Goal: Task Accomplishment & Management: Manage account settings

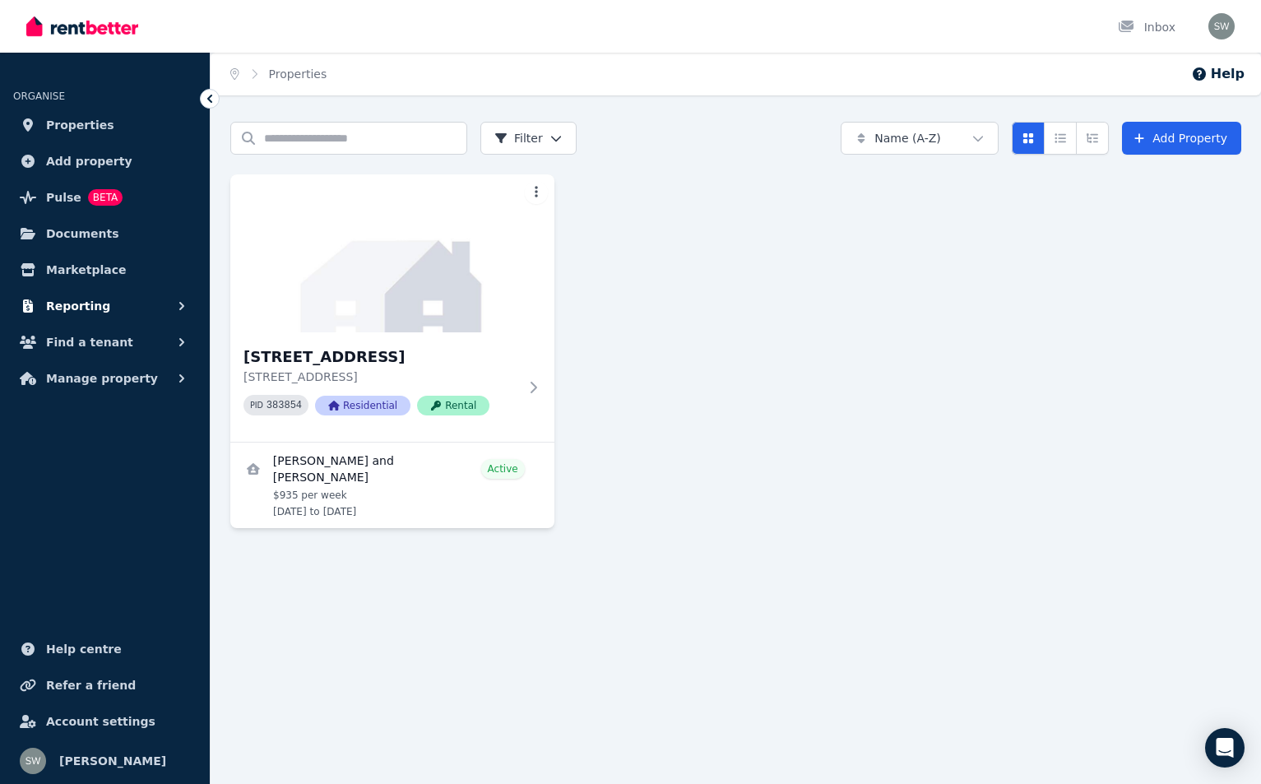
click at [131, 305] on button "Reporting" at bounding box center [104, 305] width 183 height 33
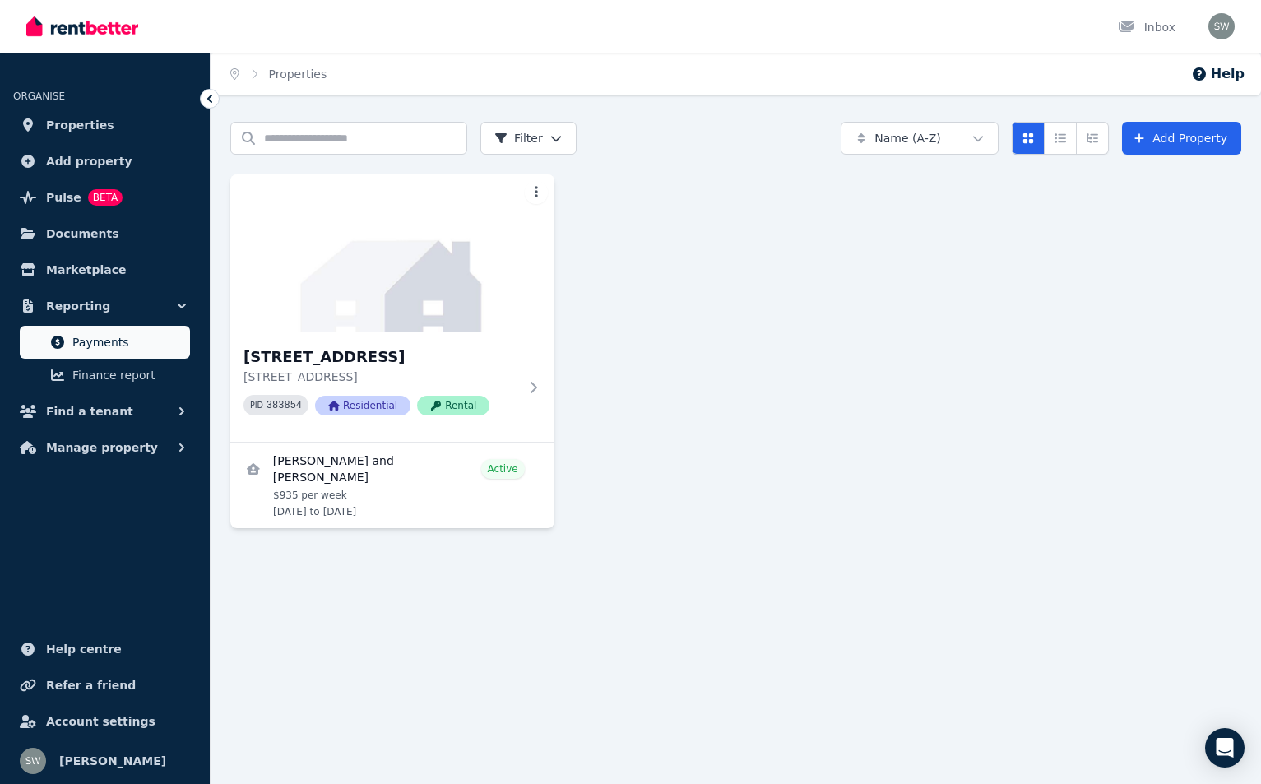
click at [104, 340] on span "Payments" at bounding box center [127, 342] width 111 height 20
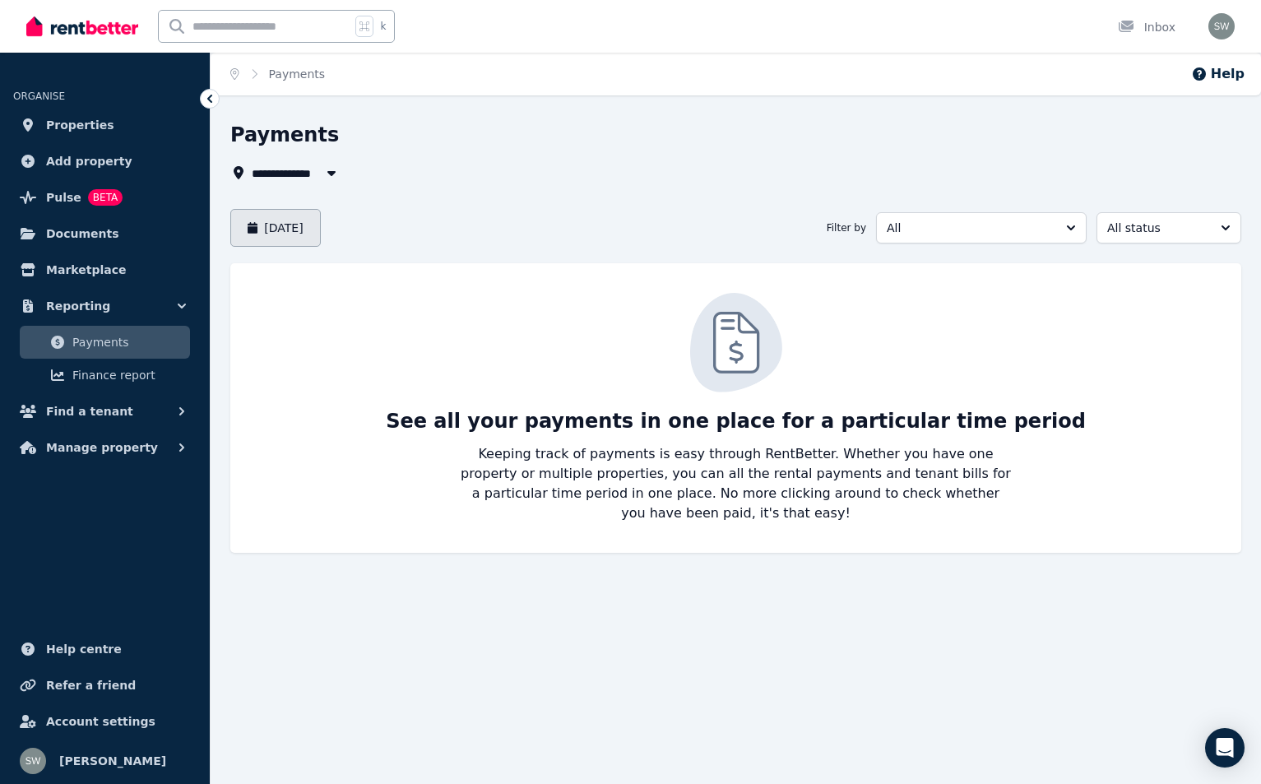
click at [321, 229] on button "[DATE]" at bounding box center [275, 228] width 90 height 38
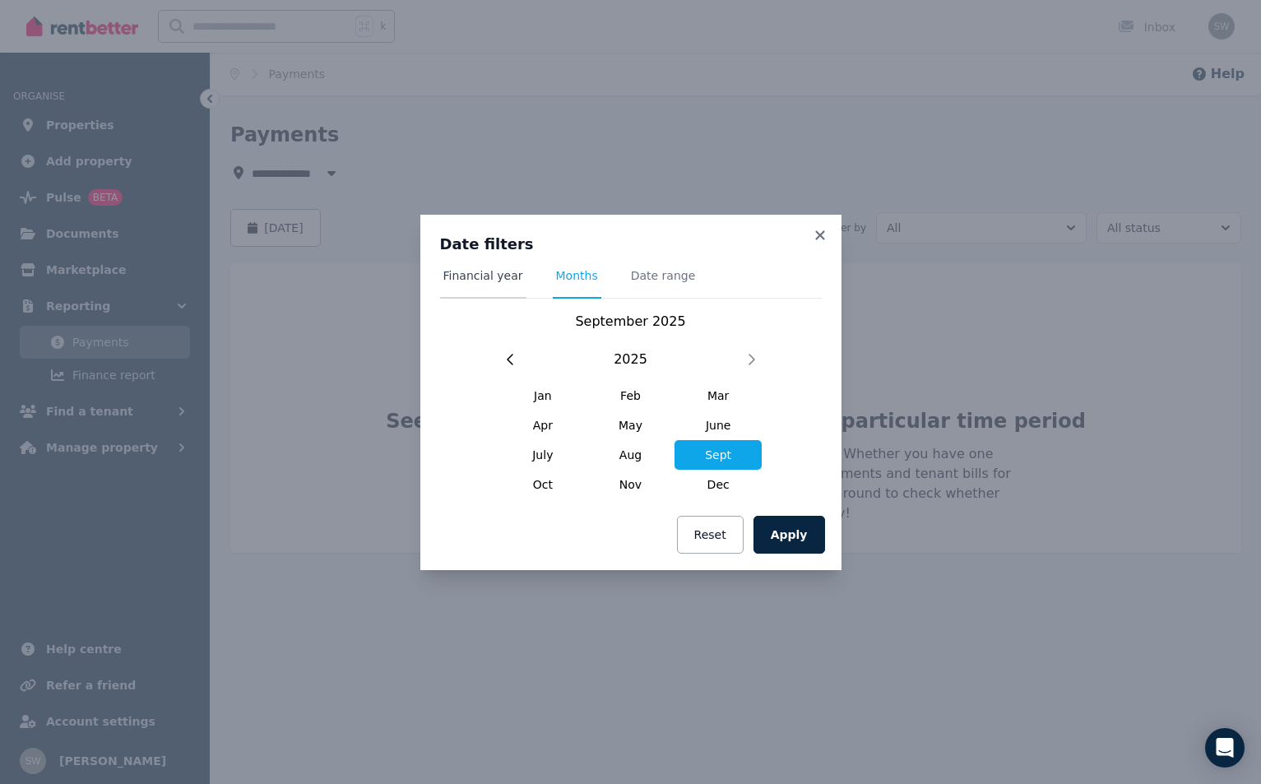
click at [482, 283] on span "Financial year" at bounding box center [483, 282] width 86 height 31
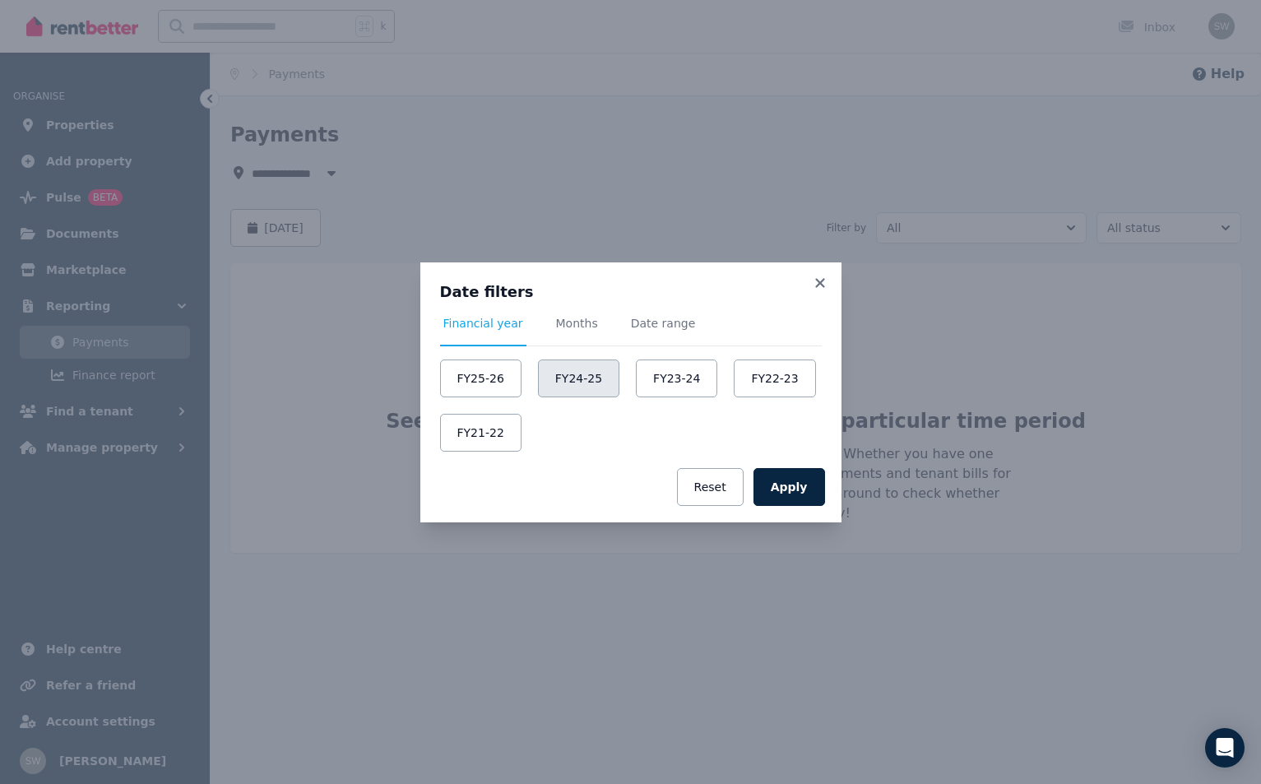
click at [563, 387] on button "FY24-25" at bounding box center [578, 378] width 81 height 38
click at [789, 498] on button "Apply" at bounding box center [789, 487] width 72 height 38
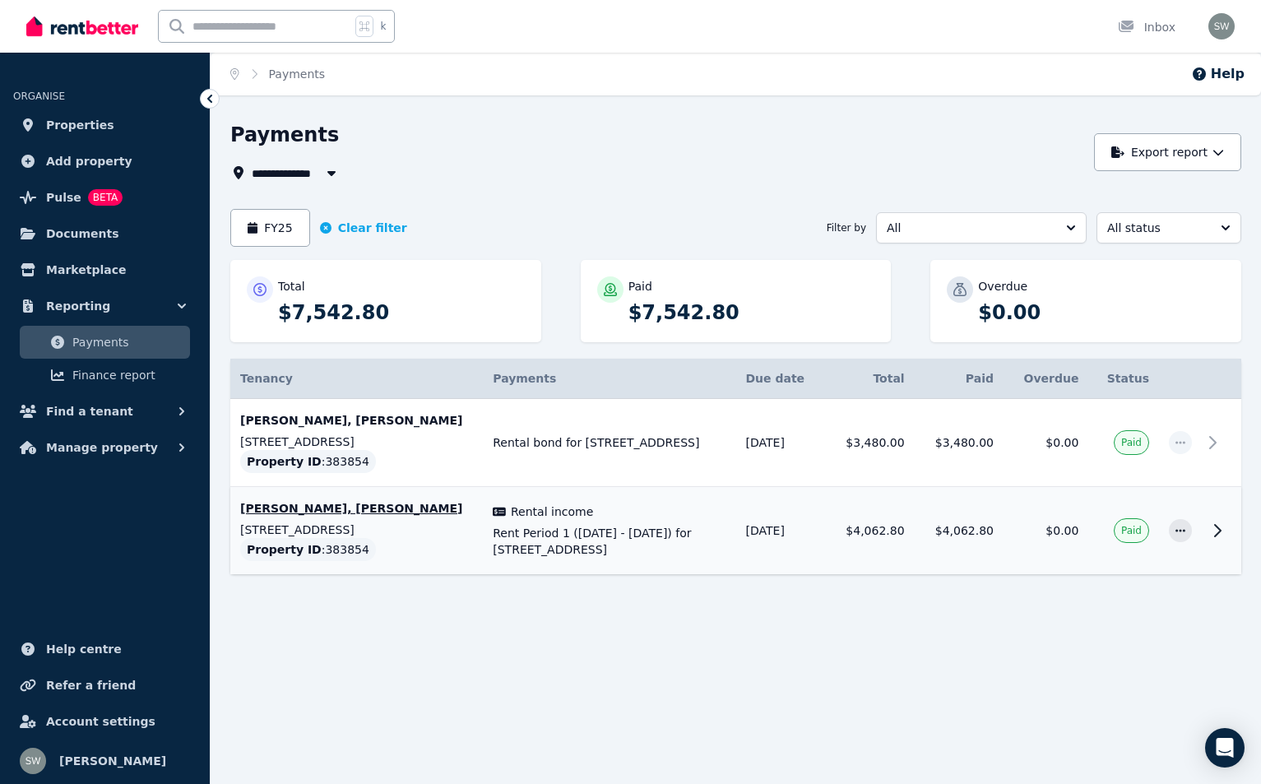
click at [1215, 533] on icon at bounding box center [1217, 531] width 20 height 20
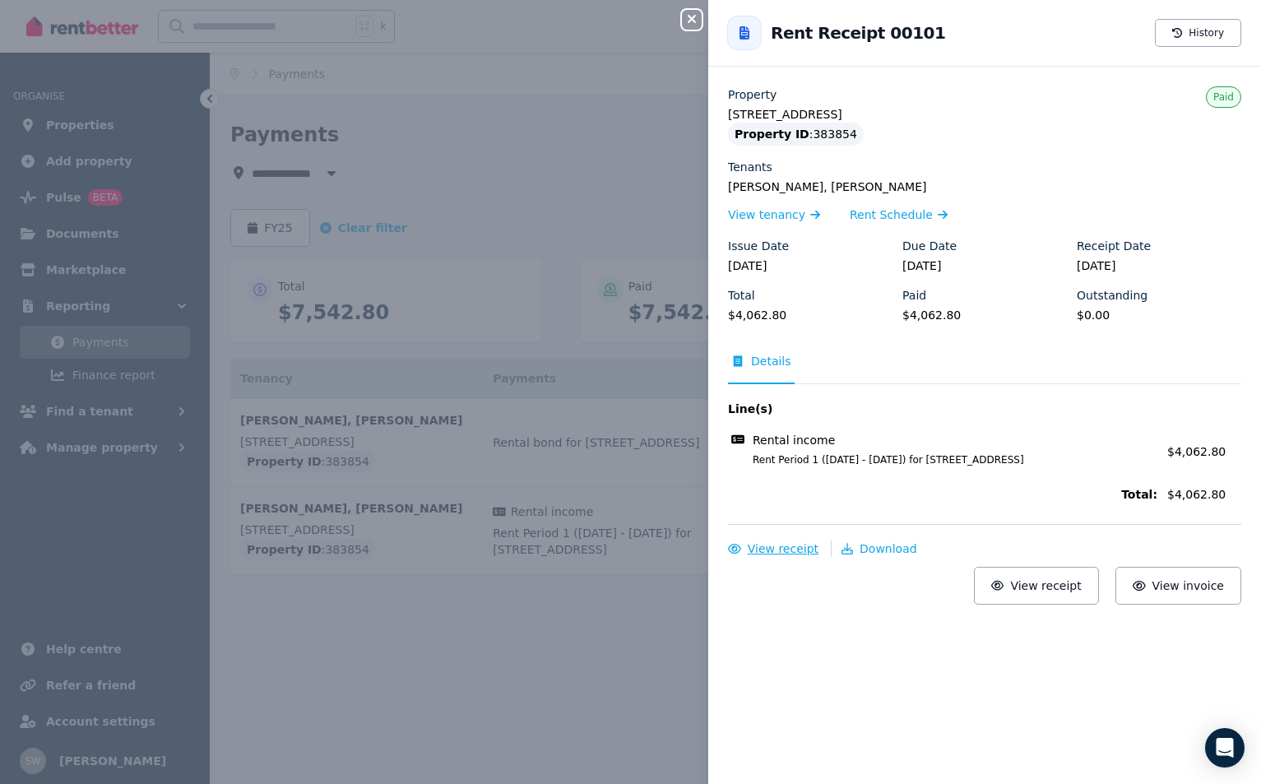
click at [773, 549] on span "View receipt" at bounding box center [782, 548] width 71 height 13
click at [872, 554] on span "Download" at bounding box center [888, 548] width 58 height 13
click at [592, 174] on div "Close panel Back to Rent Receipt 00101 History Property [STREET_ADDRESS] Proper…" at bounding box center [630, 392] width 1261 height 784
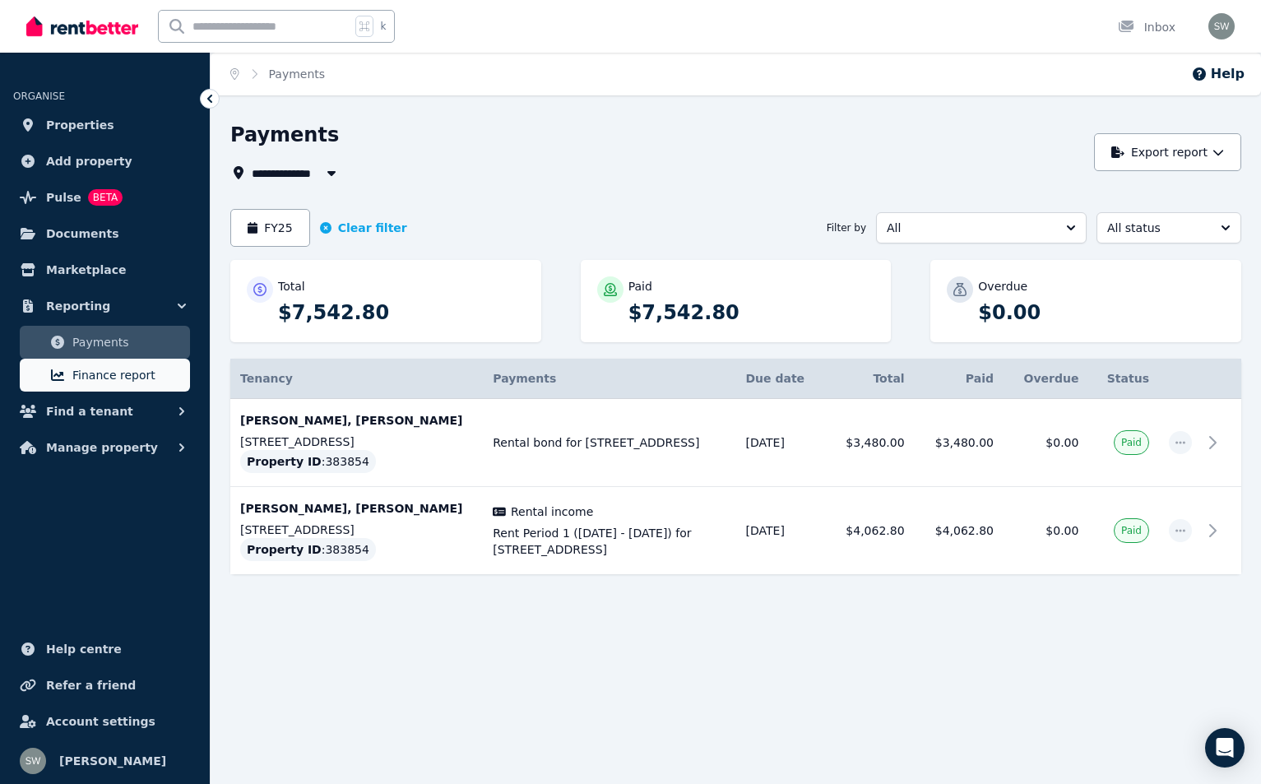
click at [128, 368] on span "Finance report" at bounding box center [127, 375] width 111 height 20
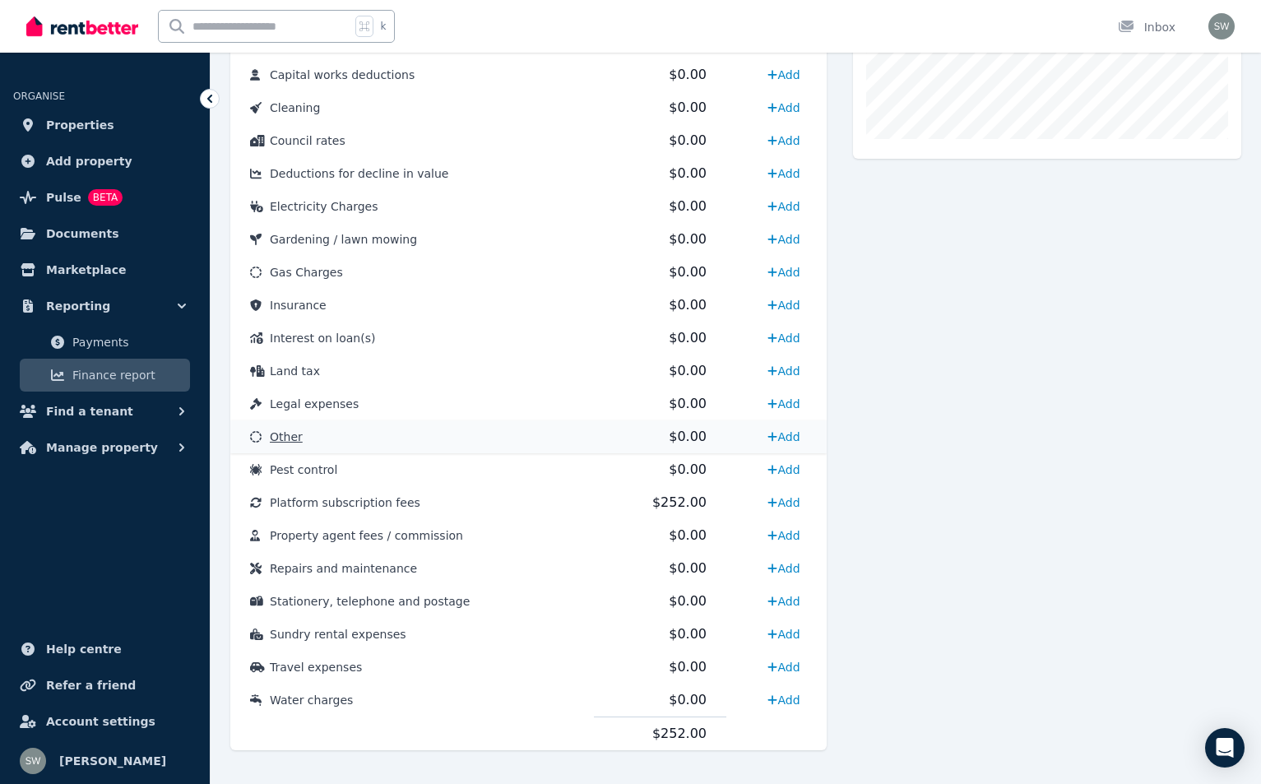
scroll to position [622, 0]
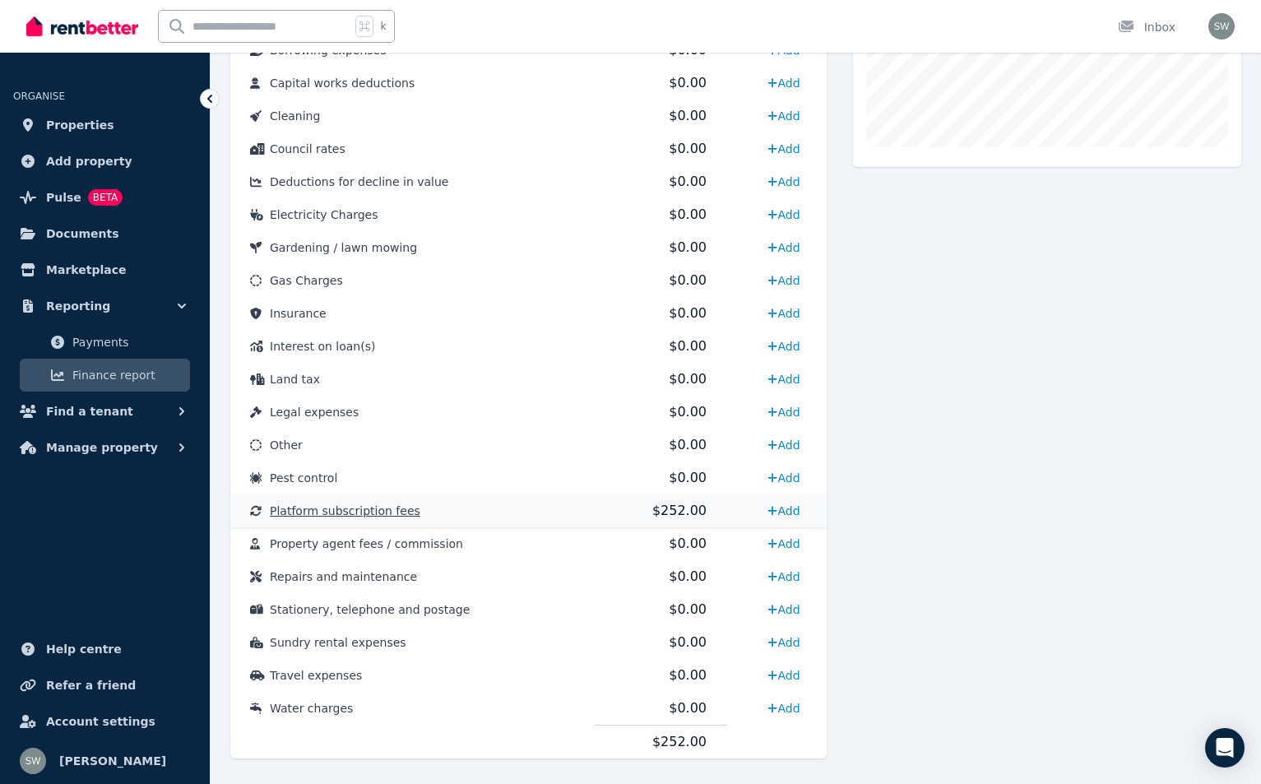
click at [376, 513] on span "Platform subscription fees" at bounding box center [345, 510] width 150 height 13
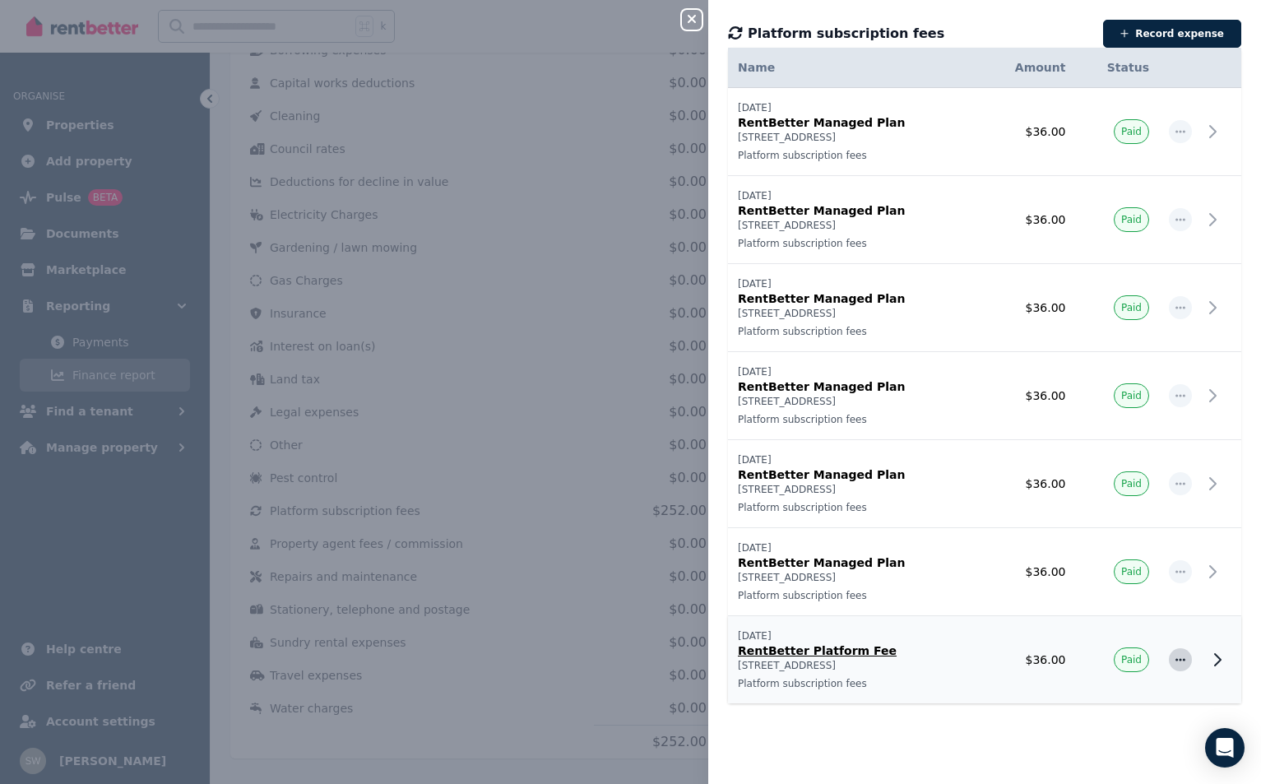
click at [1186, 661] on icon "button" at bounding box center [1179, 660] width 13 height 12
click at [941, 721] on div "Date Name Address Category Amount Status [DATE] [DATE] RentBetter Managed Plan …" at bounding box center [984, 390] width 513 height 685
click at [1217, 660] on icon at bounding box center [1218, 660] width 6 height 12
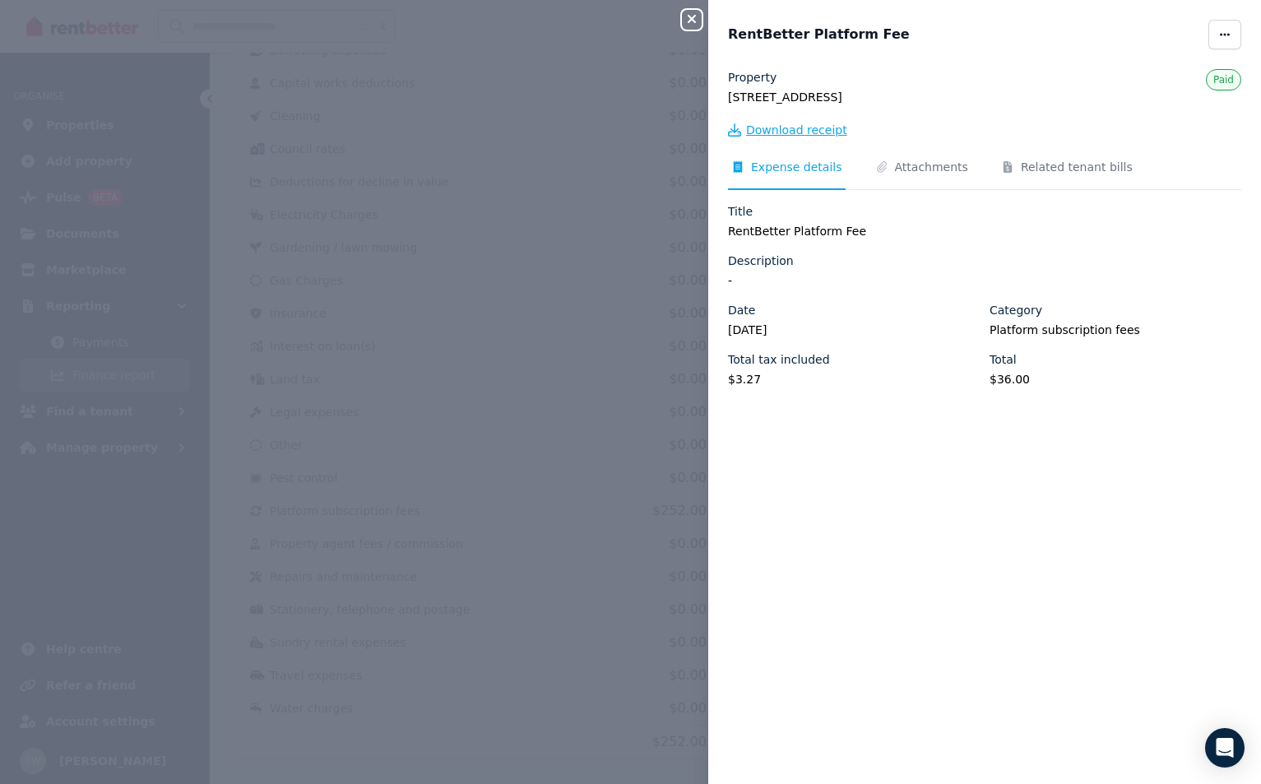
click at [787, 129] on span "Download receipt" at bounding box center [796, 130] width 101 height 16
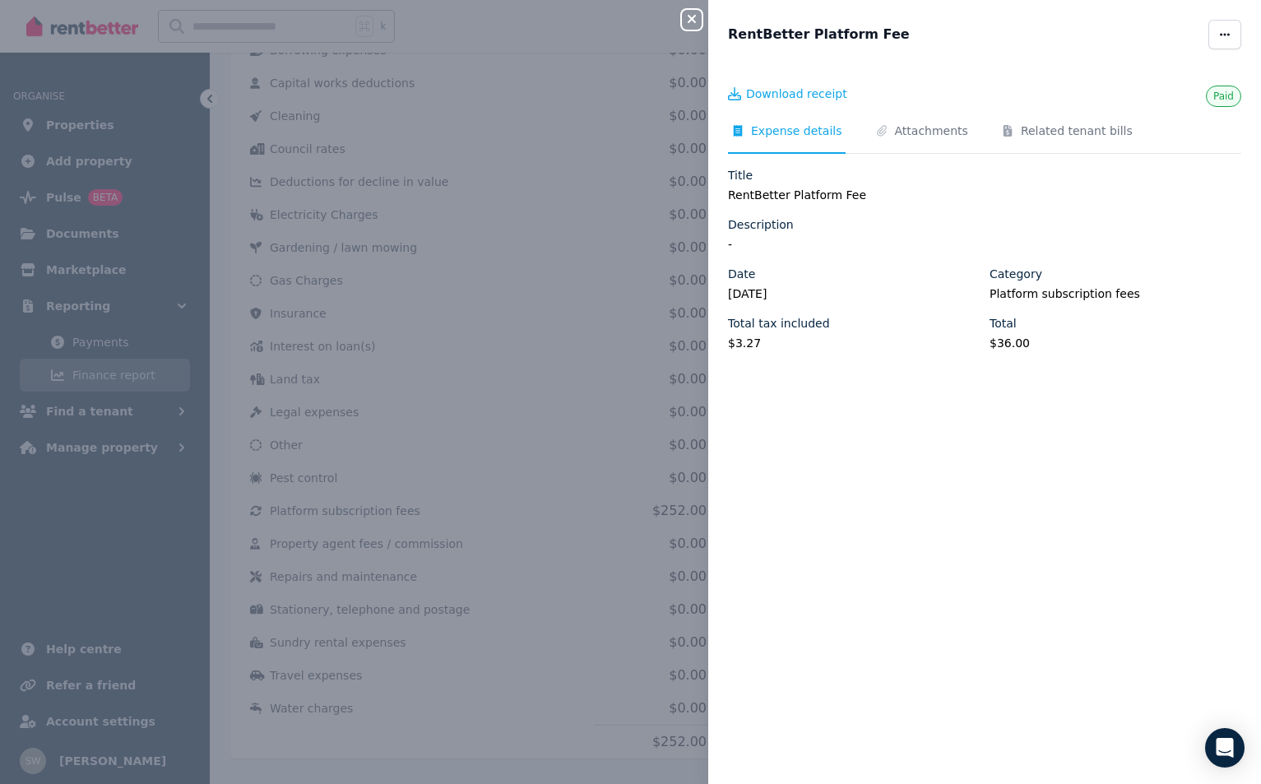
click at [854, 86] on div "Download receipt" at bounding box center [984, 96] width 513 height 21
click at [1228, 35] on icon "button" at bounding box center [1224, 34] width 10 height 2
click at [1087, 22] on div "RentBetter Platform Fee Edit Delete expense" at bounding box center [984, 35] width 513 height 30
click at [683, 20] on icon "button" at bounding box center [692, 18] width 20 height 13
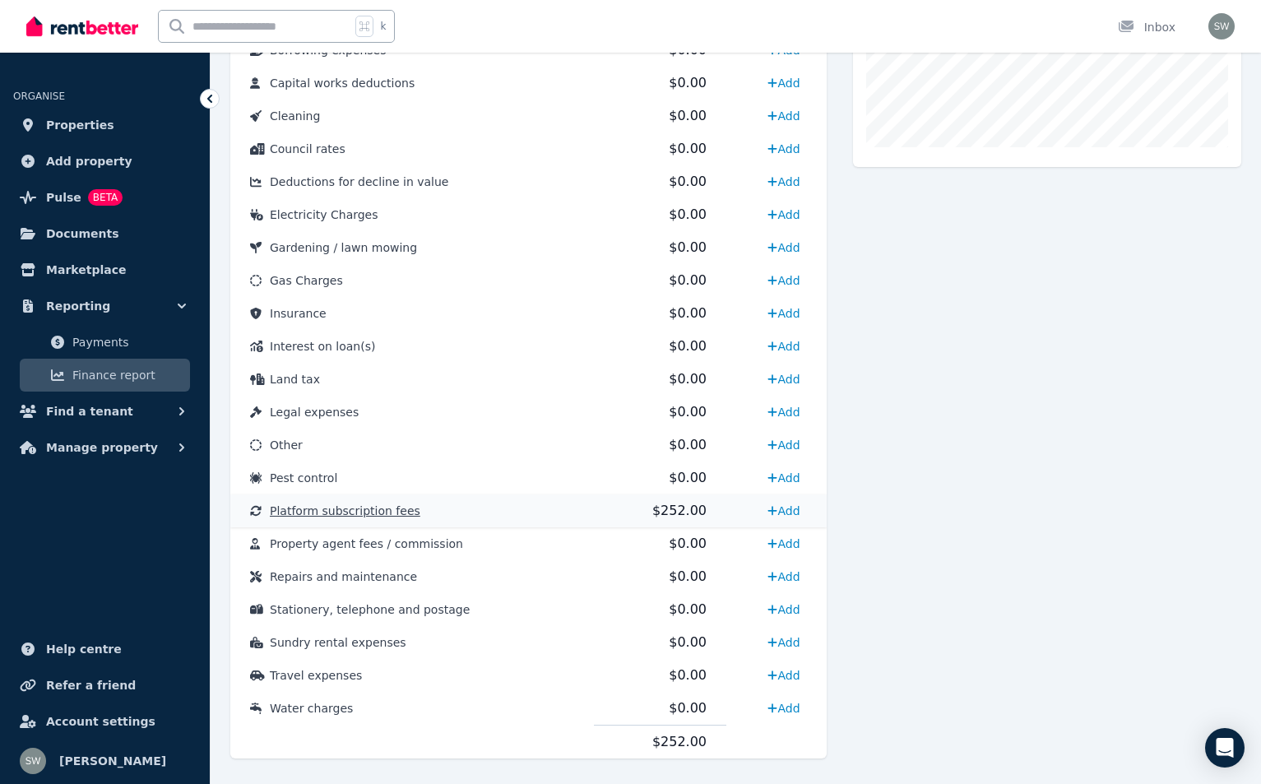
click at [349, 517] on span "Platform subscription fees" at bounding box center [345, 510] width 150 height 13
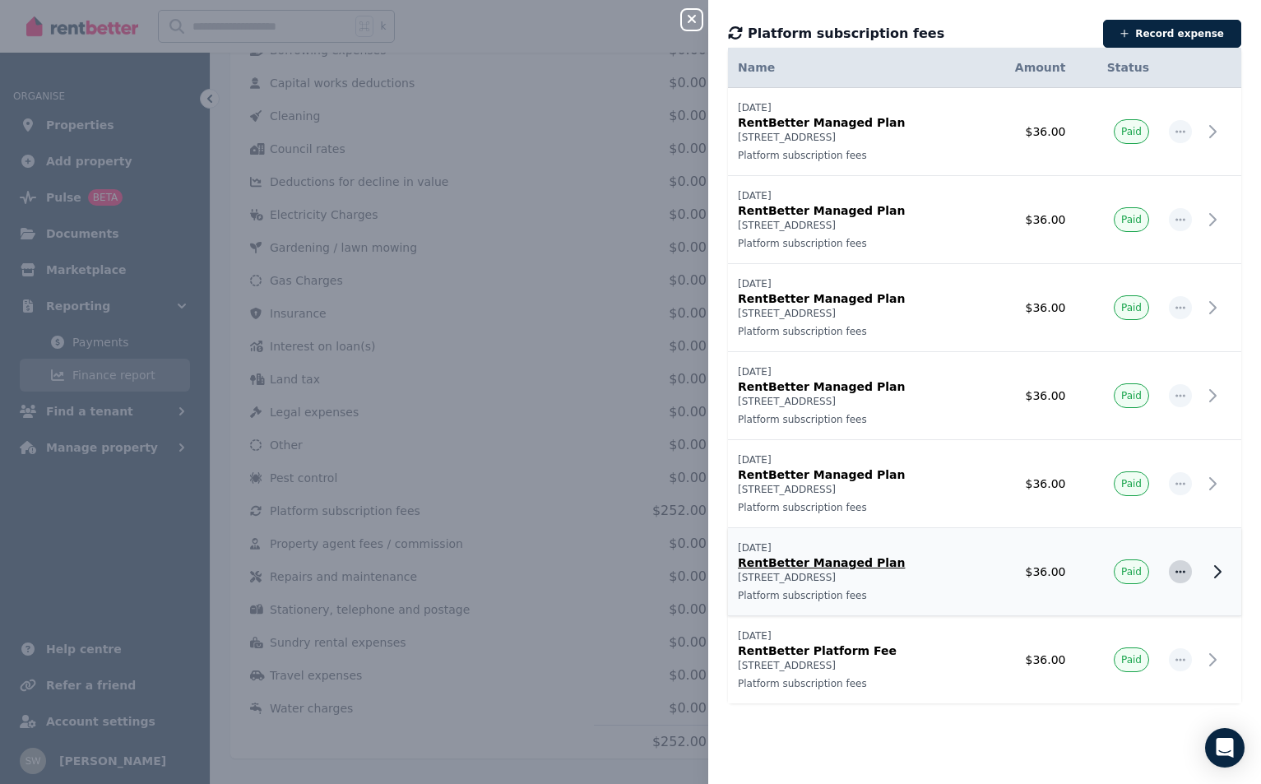
click at [1177, 574] on icon "button" at bounding box center [1179, 572] width 13 height 12
click at [1224, 572] on icon at bounding box center [1217, 572] width 20 height 20
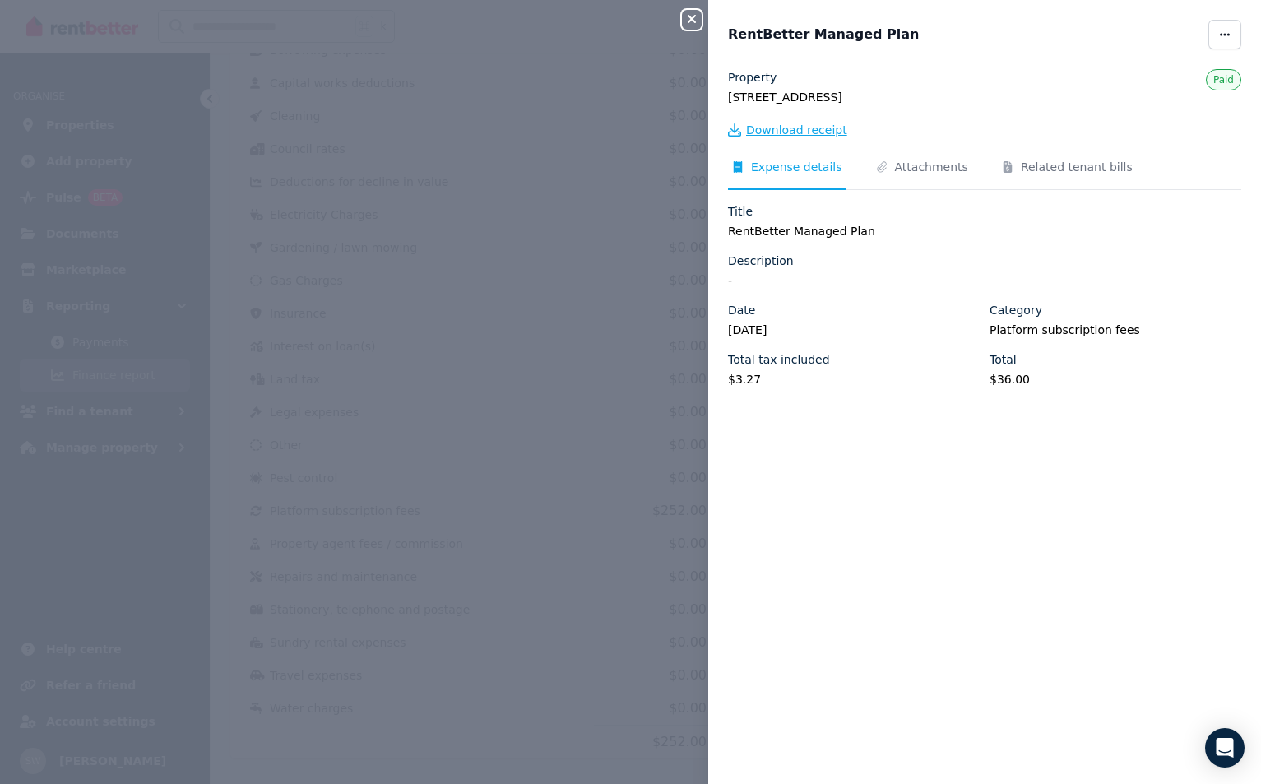
click at [793, 132] on span "Download receipt" at bounding box center [796, 130] width 101 height 16
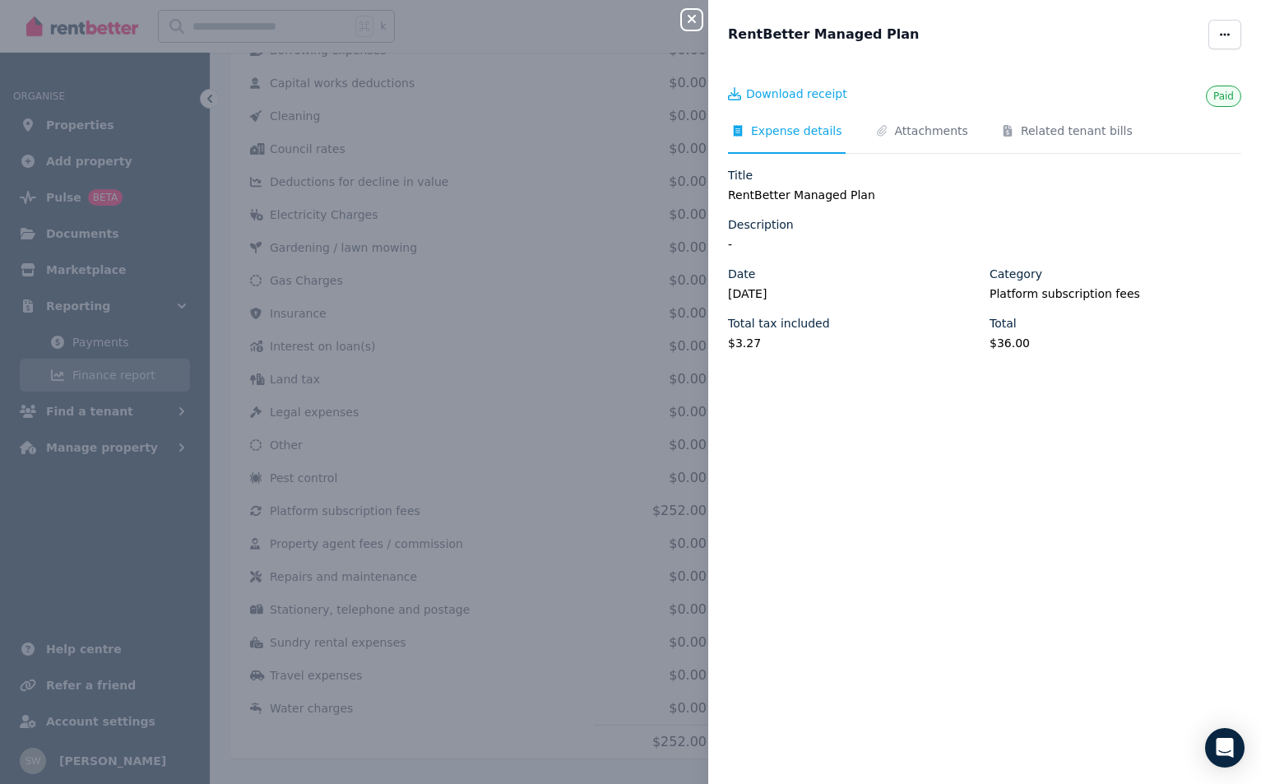
click at [1154, 53] on div "RentBetter Managed Plan Paid Download receipt Expense details Attachments Relat…" at bounding box center [984, 392] width 553 height 784
click at [505, 301] on div "Close panel RentBetter Managed Plan Paid Download receipt Expense details Attac…" at bounding box center [630, 392] width 1261 height 784
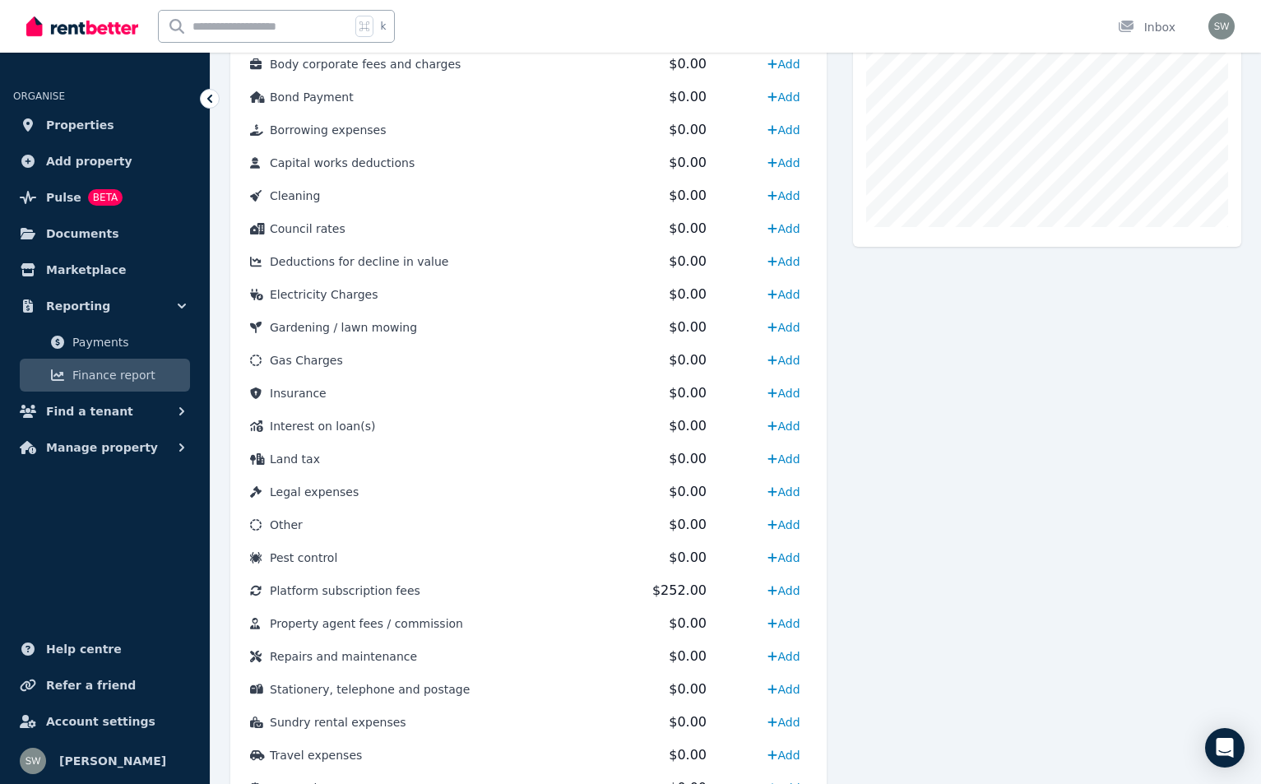
scroll to position [634, 0]
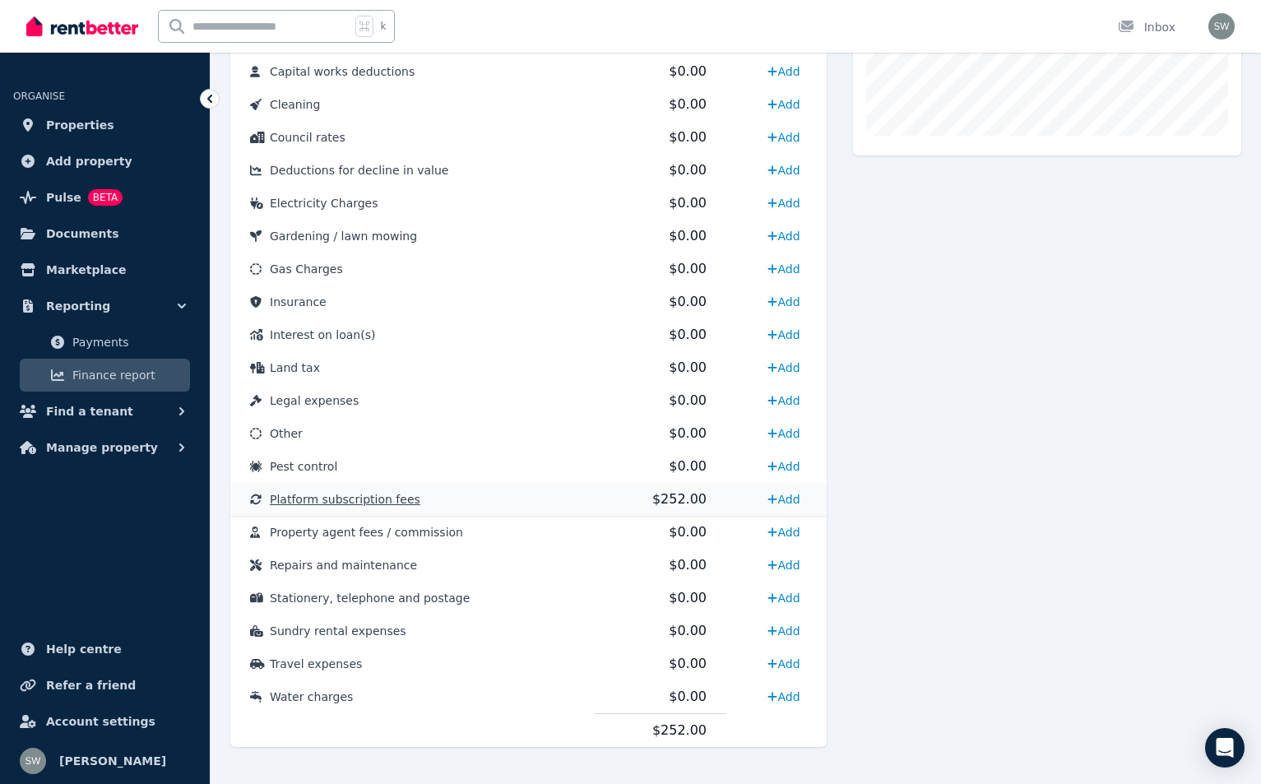
click at [405, 501] on span "Platform subscription fees" at bounding box center [345, 499] width 150 height 13
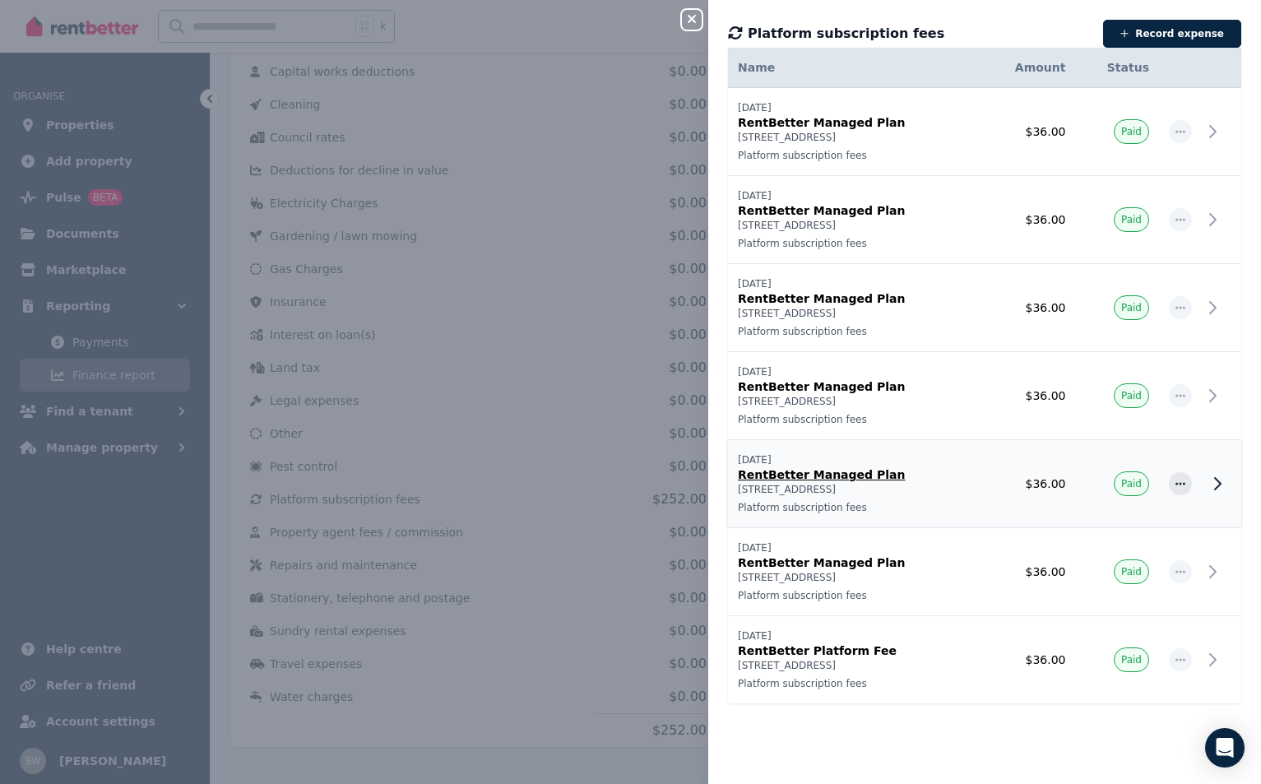
click at [1007, 479] on td "$36.00" at bounding box center [1027, 484] width 95 height 88
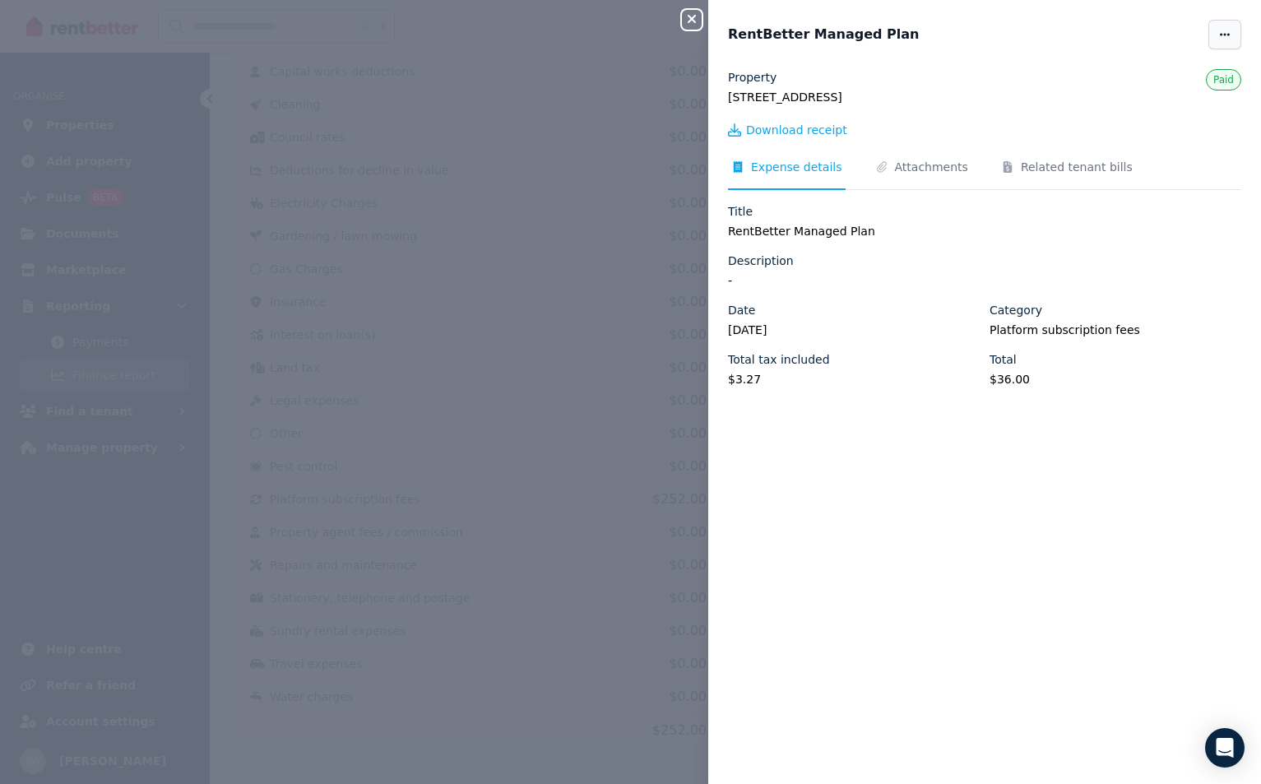
click at [1219, 33] on icon "button" at bounding box center [1224, 35] width 13 height 12
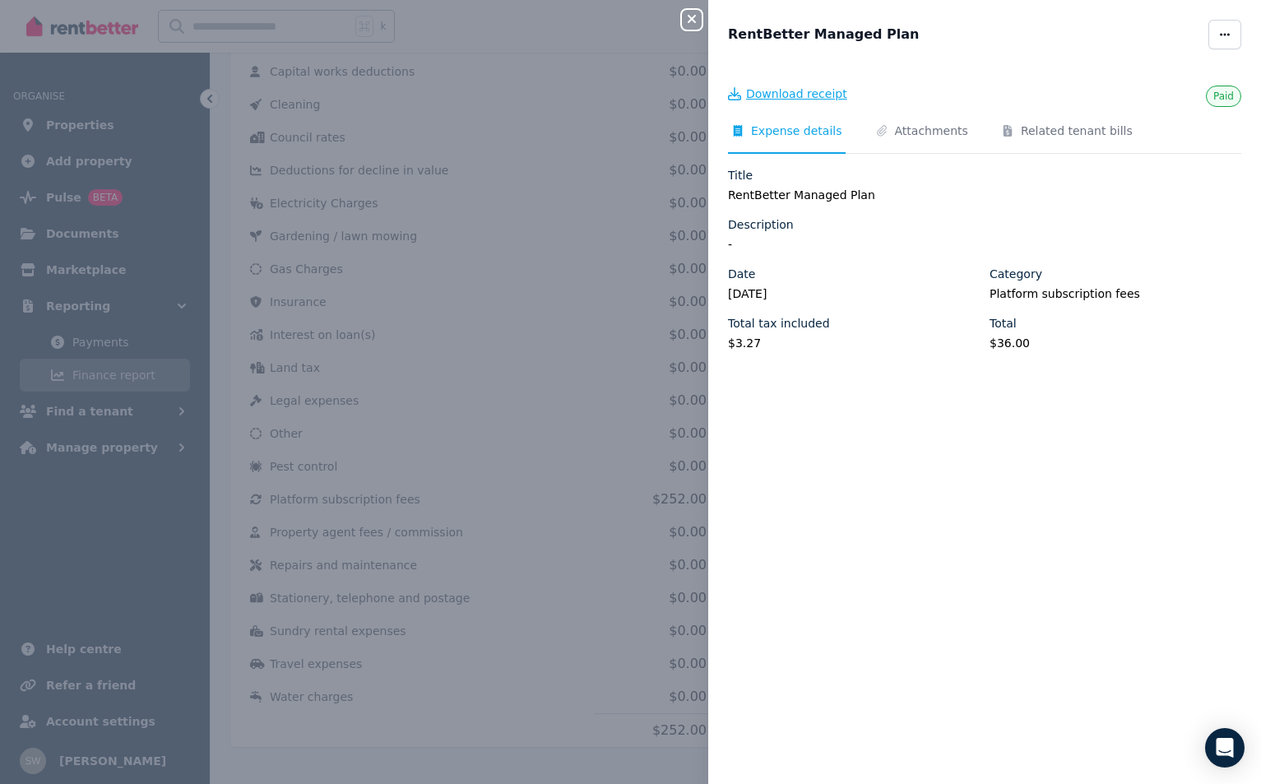
click at [810, 90] on span "Download receipt" at bounding box center [796, 94] width 101 height 16
click at [691, 21] on icon "button" at bounding box center [692, 18] width 20 height 13
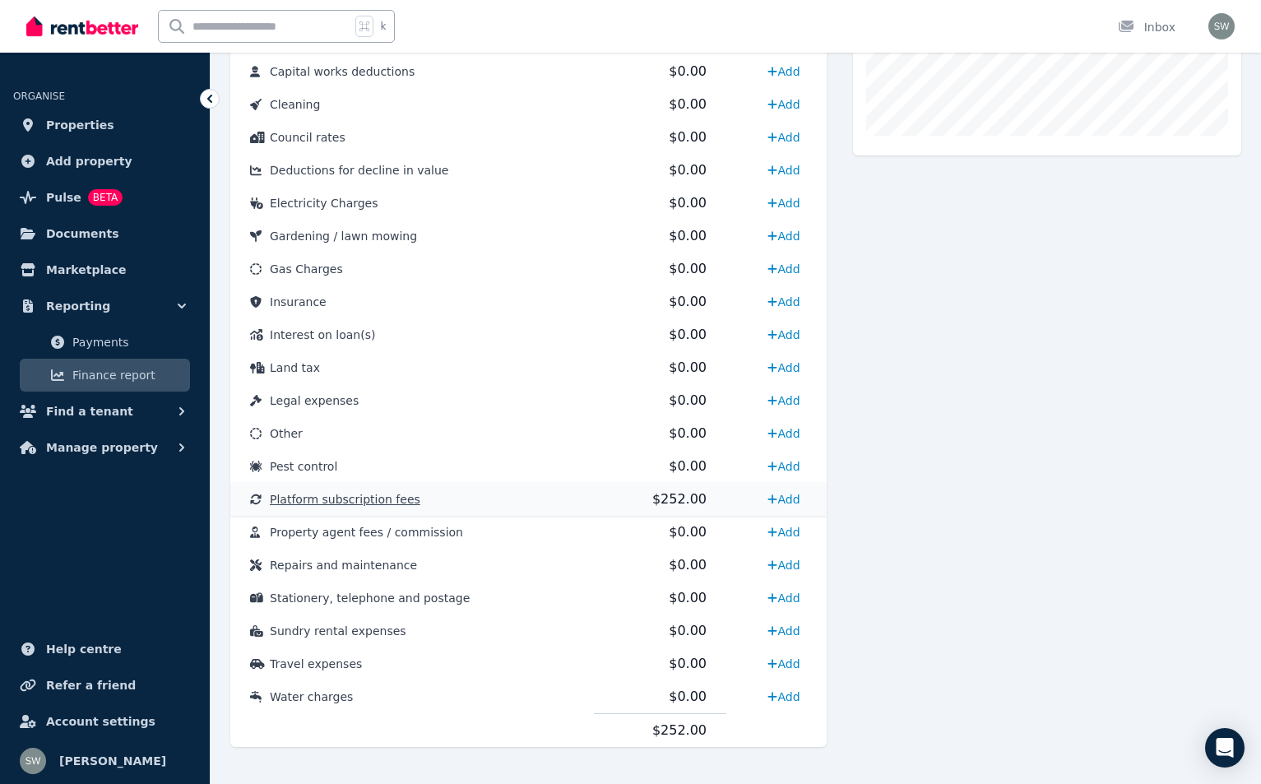
click at [367, 496] on span "Platform subscription fees" at bounding box center [345, 499] width 150 height 13
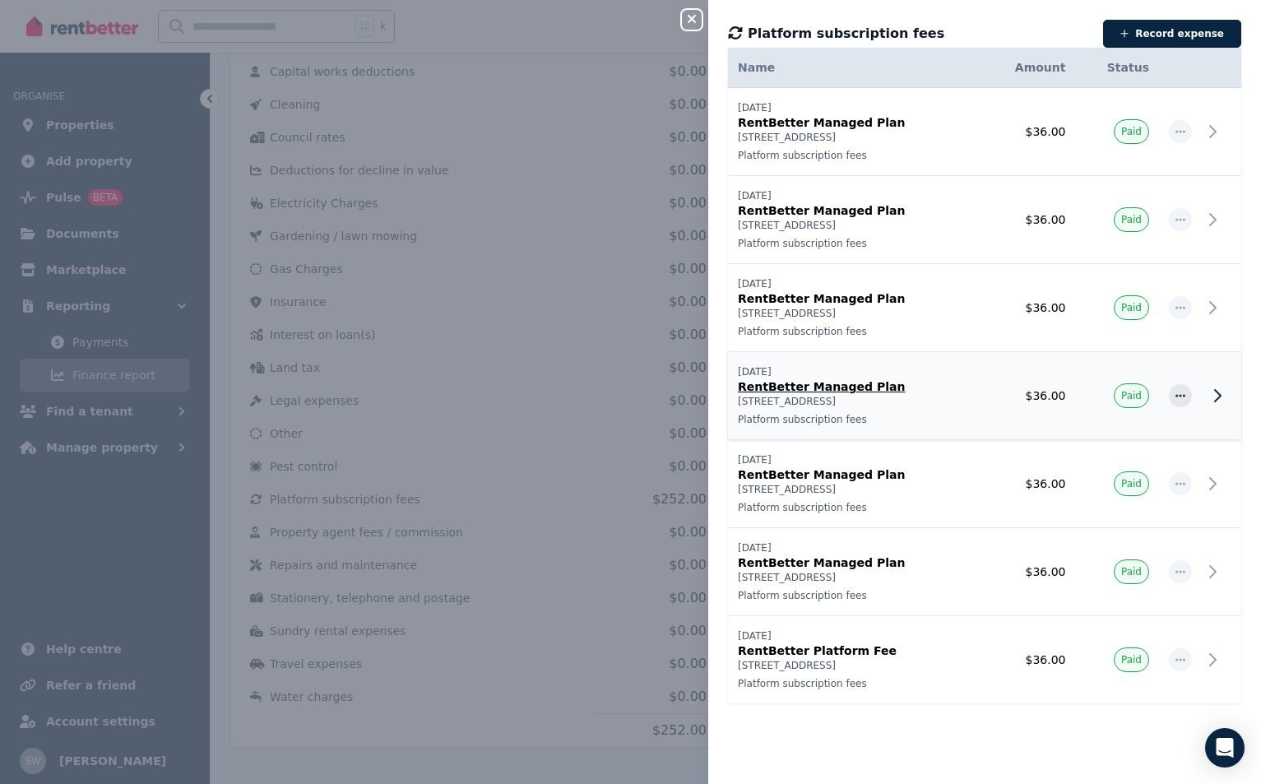
click at [954, 398] on p "[STREET_ADDRESS]" at bounding box center [854, 401] width 233 height 13
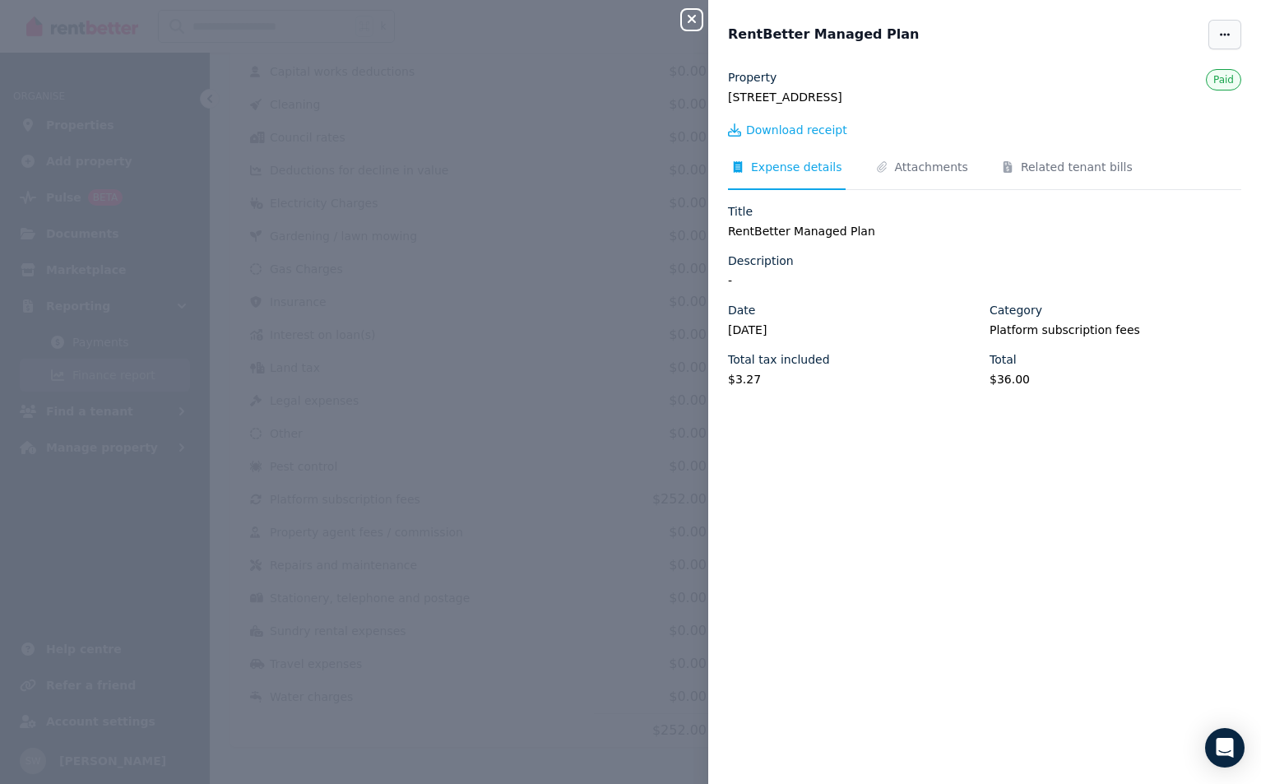
click at [1219, 39] on icon "button" at bounding box center [1224, 35] width 13 height 12
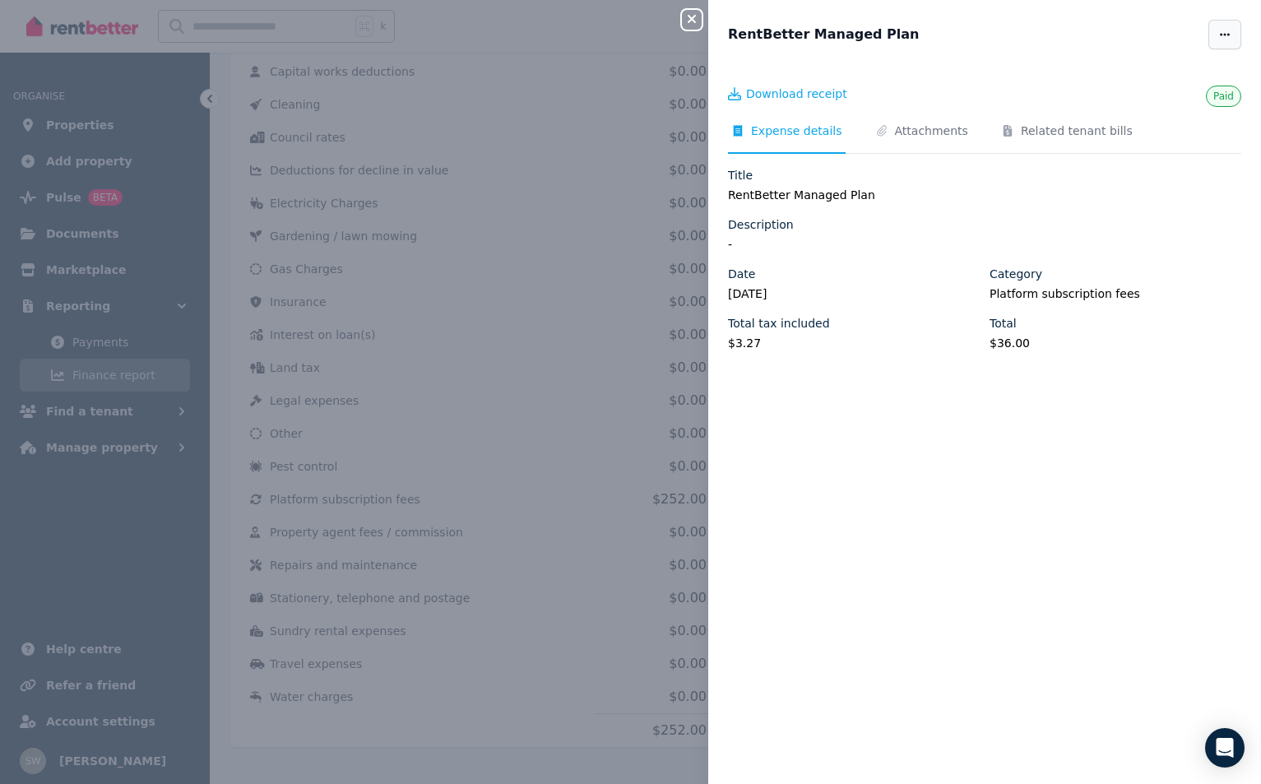
click at [1233, 30] on span "button" at bounding box center [1224, 35] width 33 height 30
click at [812, 89] on span "Download receipt" at bounding box center [796, 94] width 101 height 16
